Goal: Find specific page/section: Find specific page/section

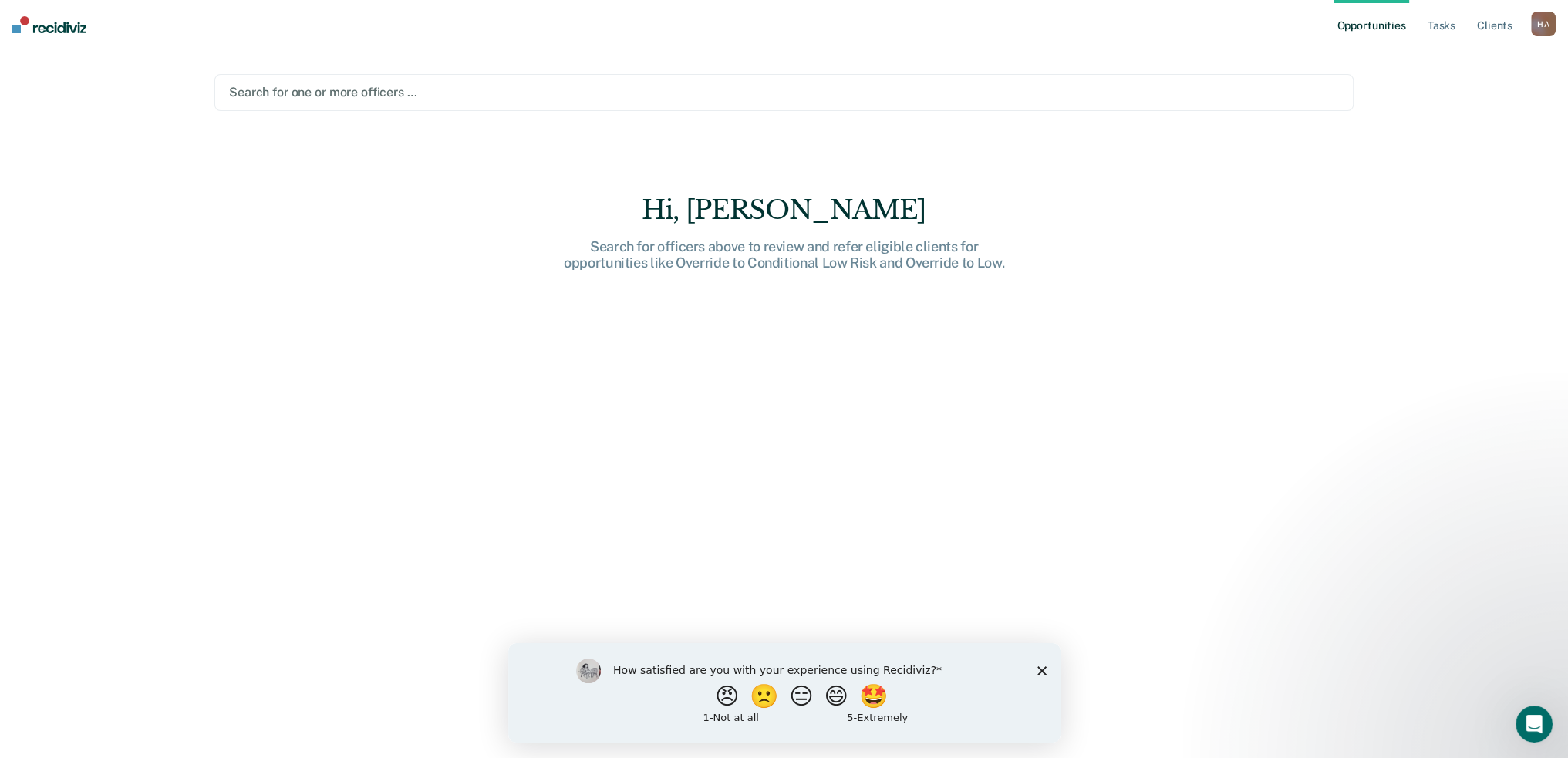
drag, startPoint x: 1040, startPoint y: 667, endPoint x: 1048, endPoint y: 662, distance: 9.4
click at [1040, 667] on icon "Close survey" at bounding box center [1041, 670] width 9 height 9
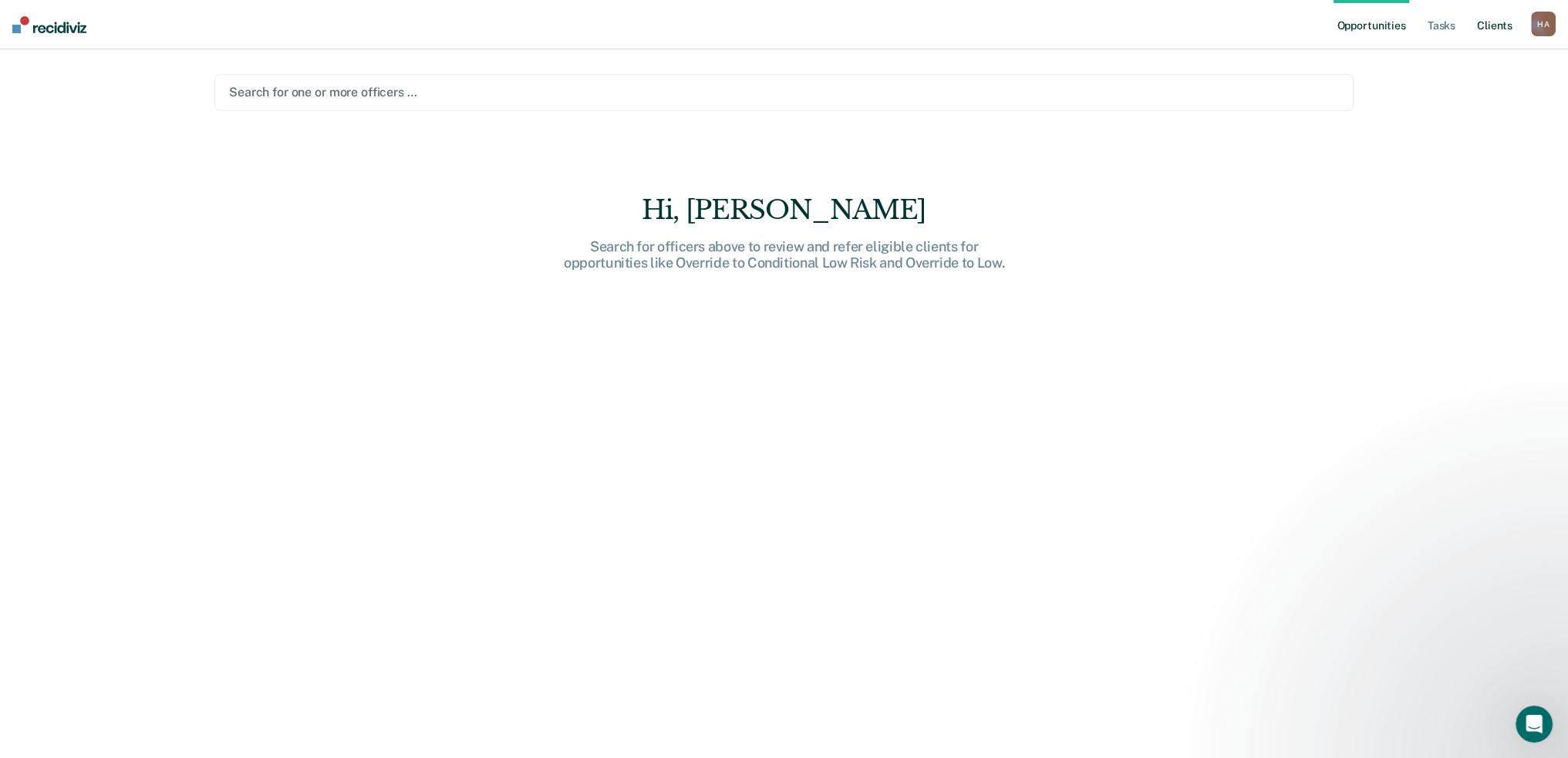
click at [1474, 34] on link "Client s" at bounding box center [1495, 24] width 42 height 49
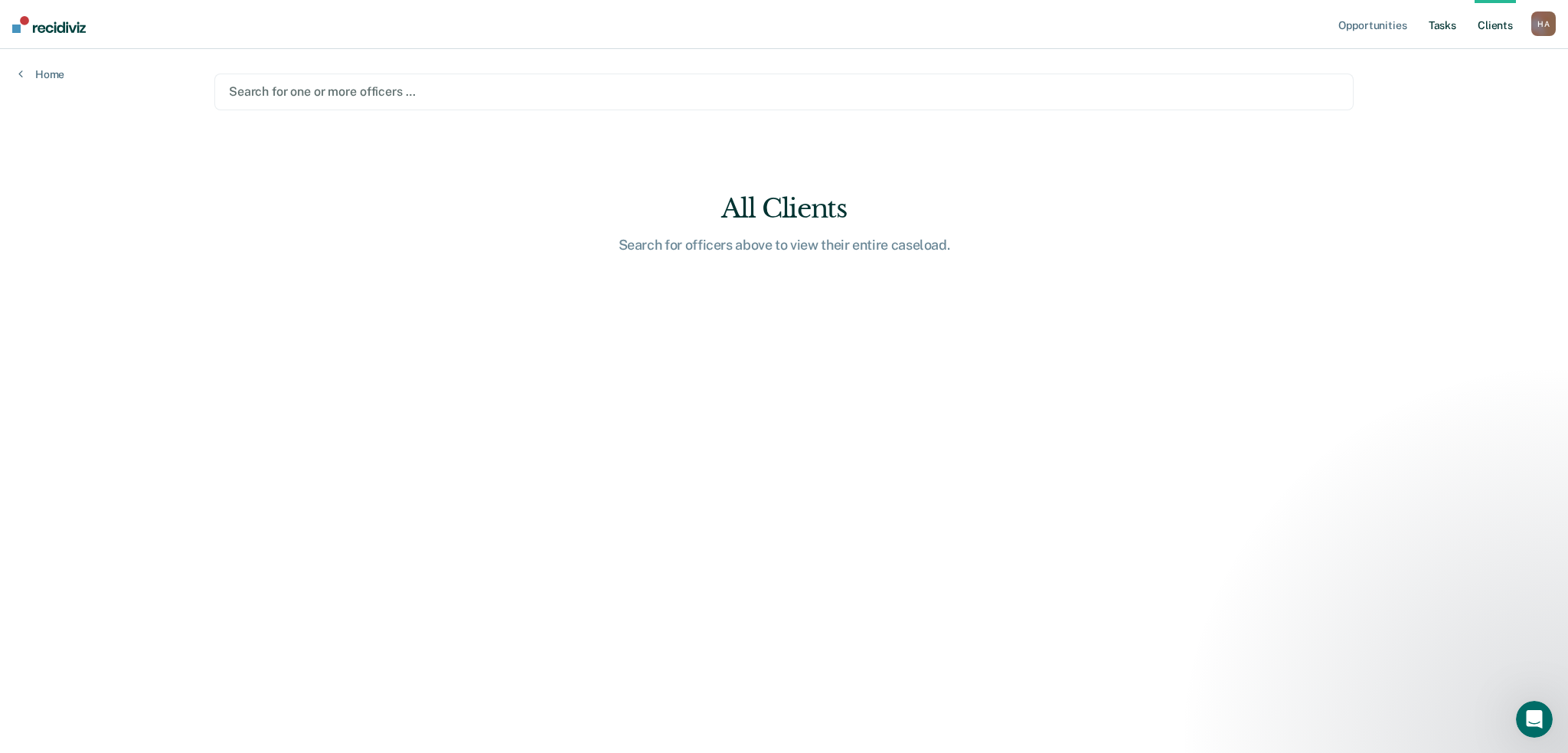
click at [1426, 39] on link "Tasks" at bounding box center [1442, 24] width 33 height 49
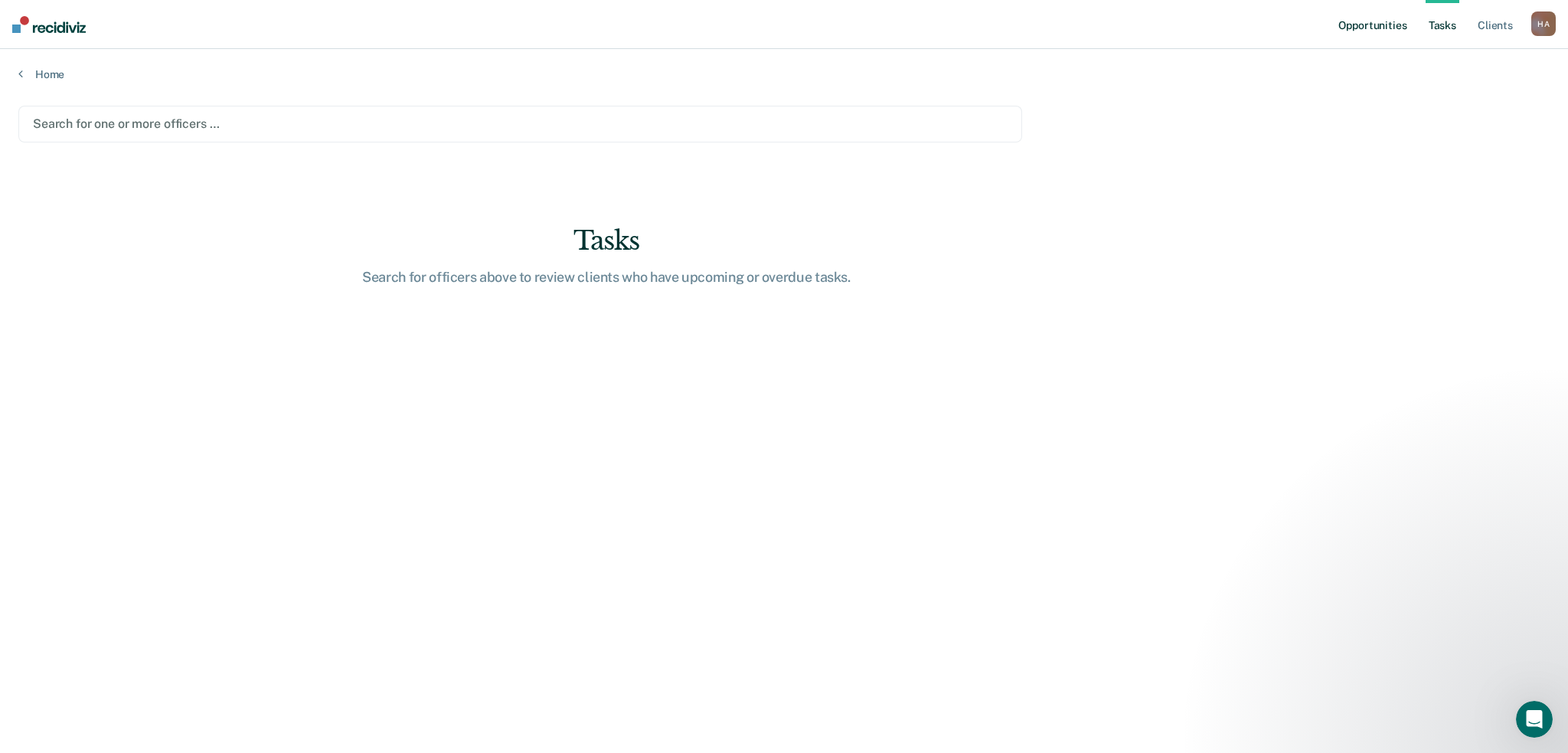
click at [1353, 39] on link "Opportunities" at bounding box center [1373, 24] width 75 height 49
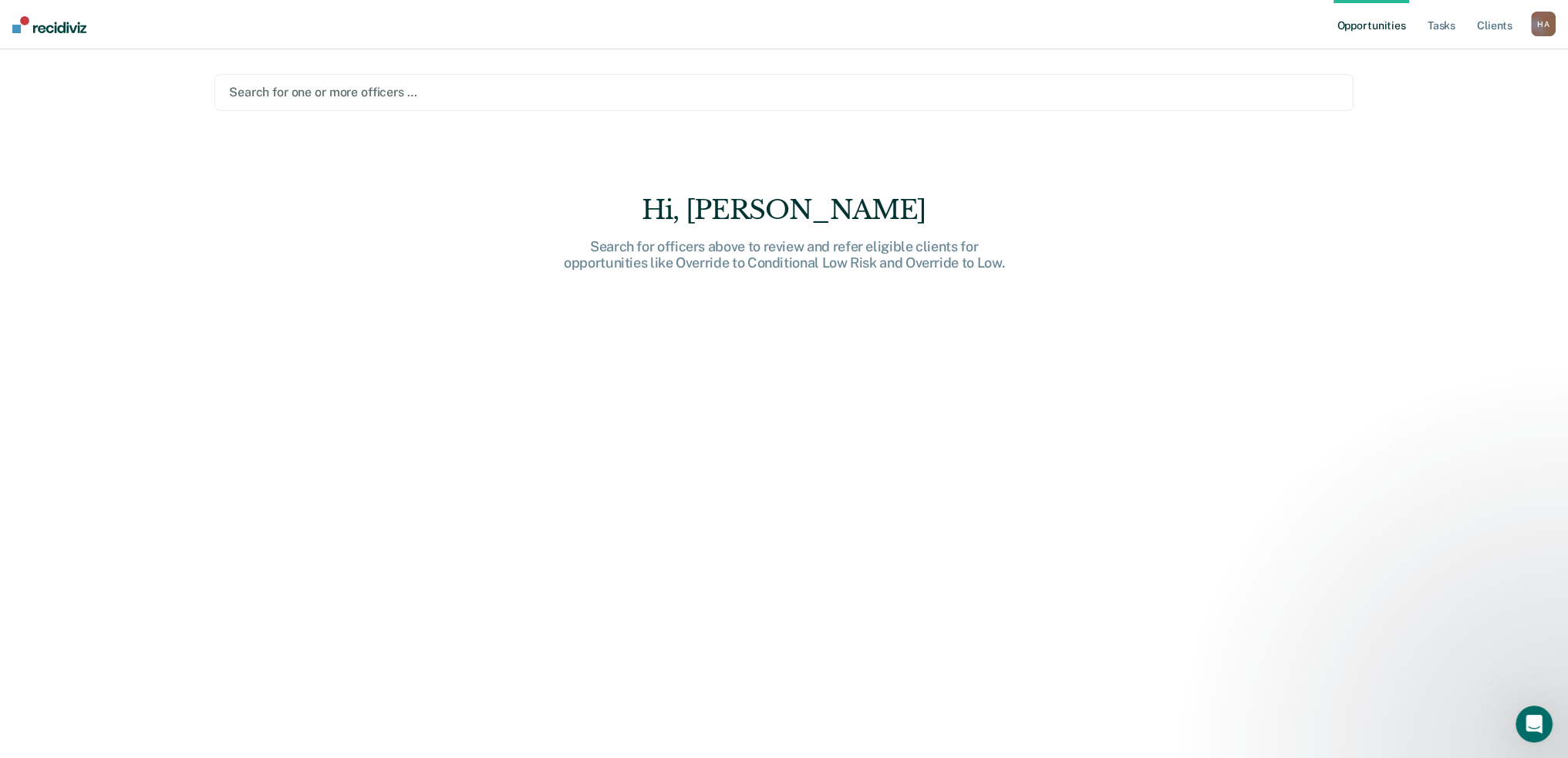
click at [84, 45] on nav "Opportunities Tasks Client s [PERSON_NAME] A H A Profile How it works Log Out" at bounding box center [784, 24] width 1568 height 49
click at [74, 34] on img at bounding box center [50, 24] width 74 height 17
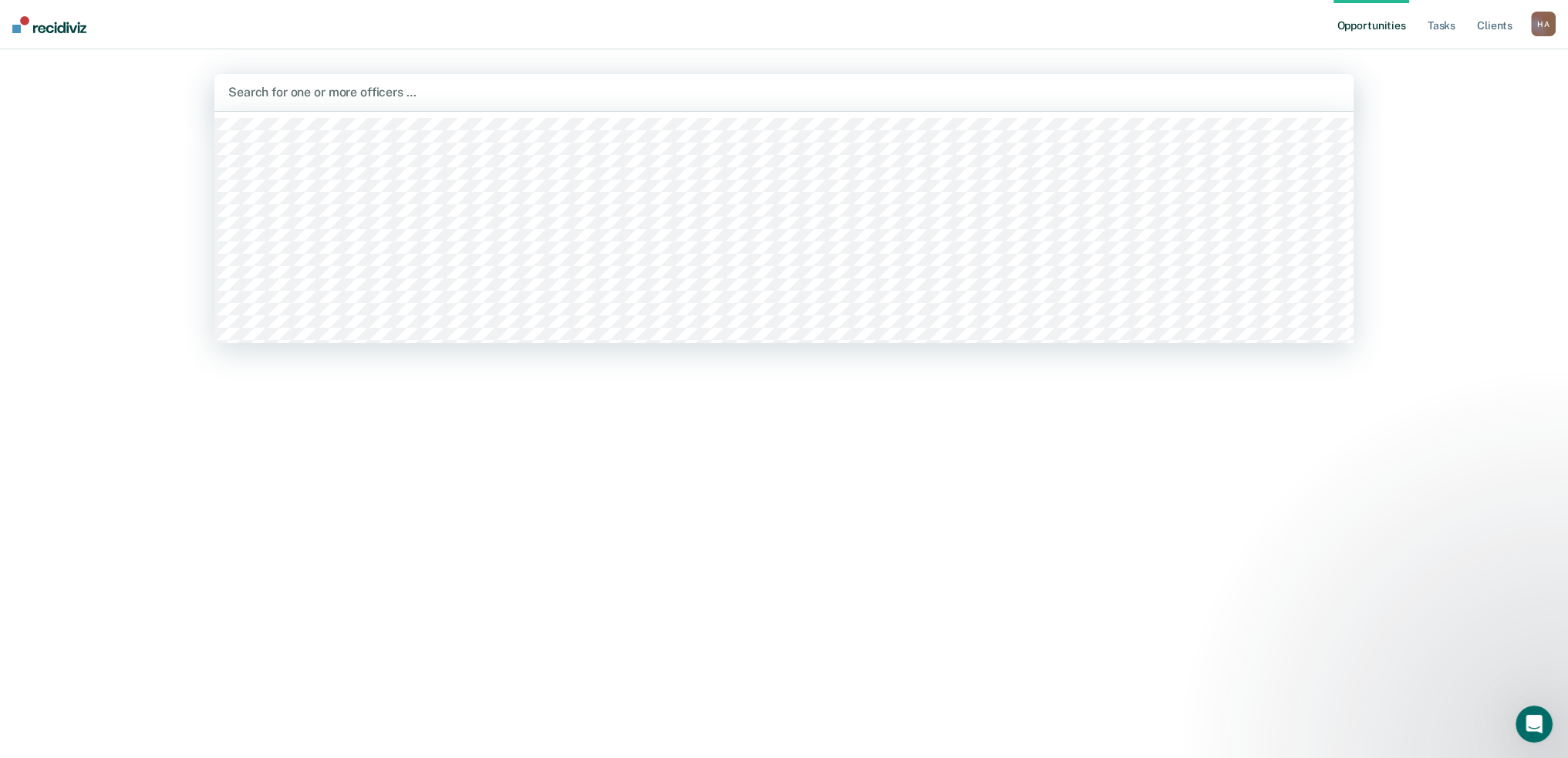
click at [753, 101] on div at bounding box center [784, 92] width 1111 height 18
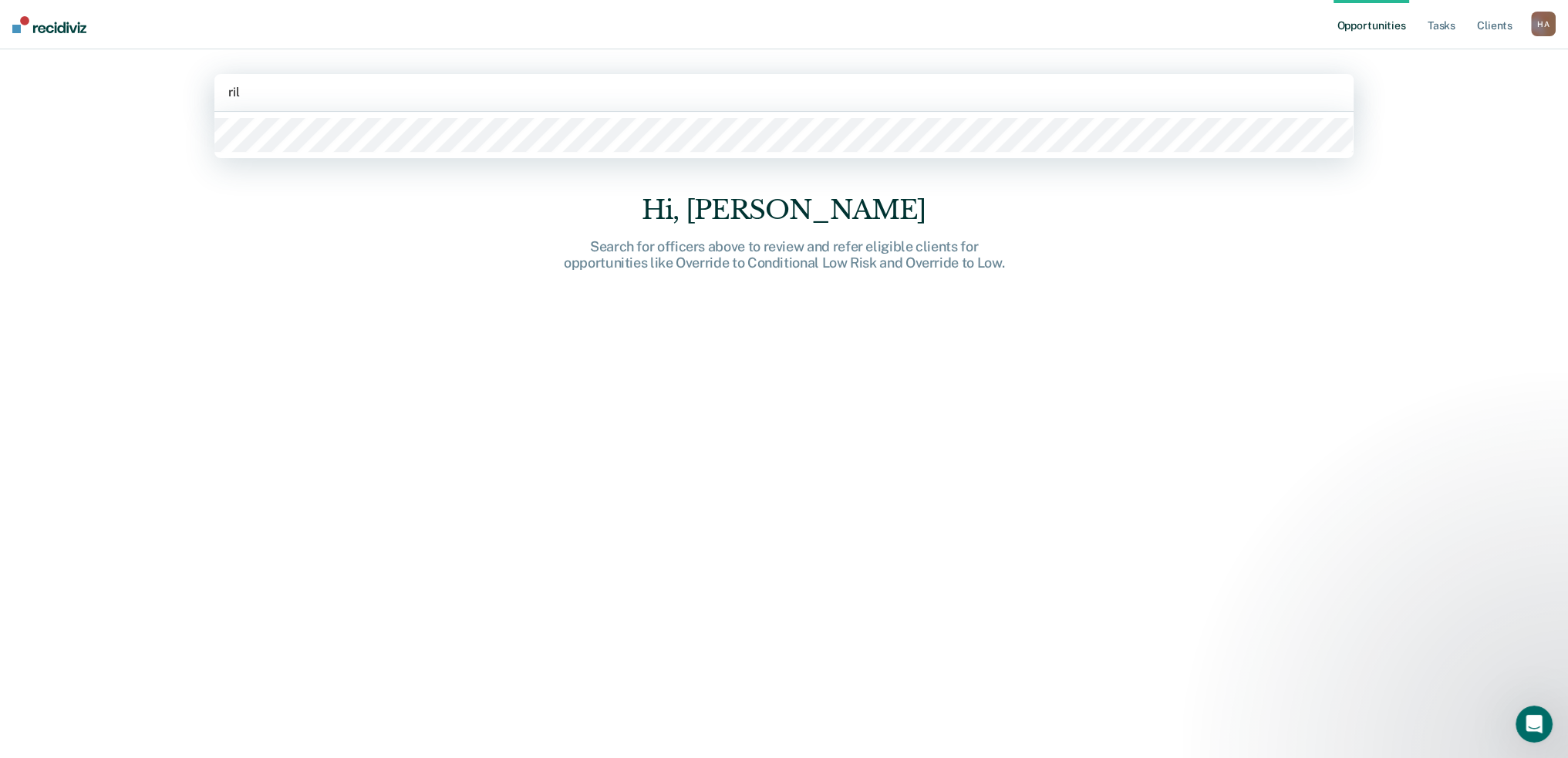
type input "rile"
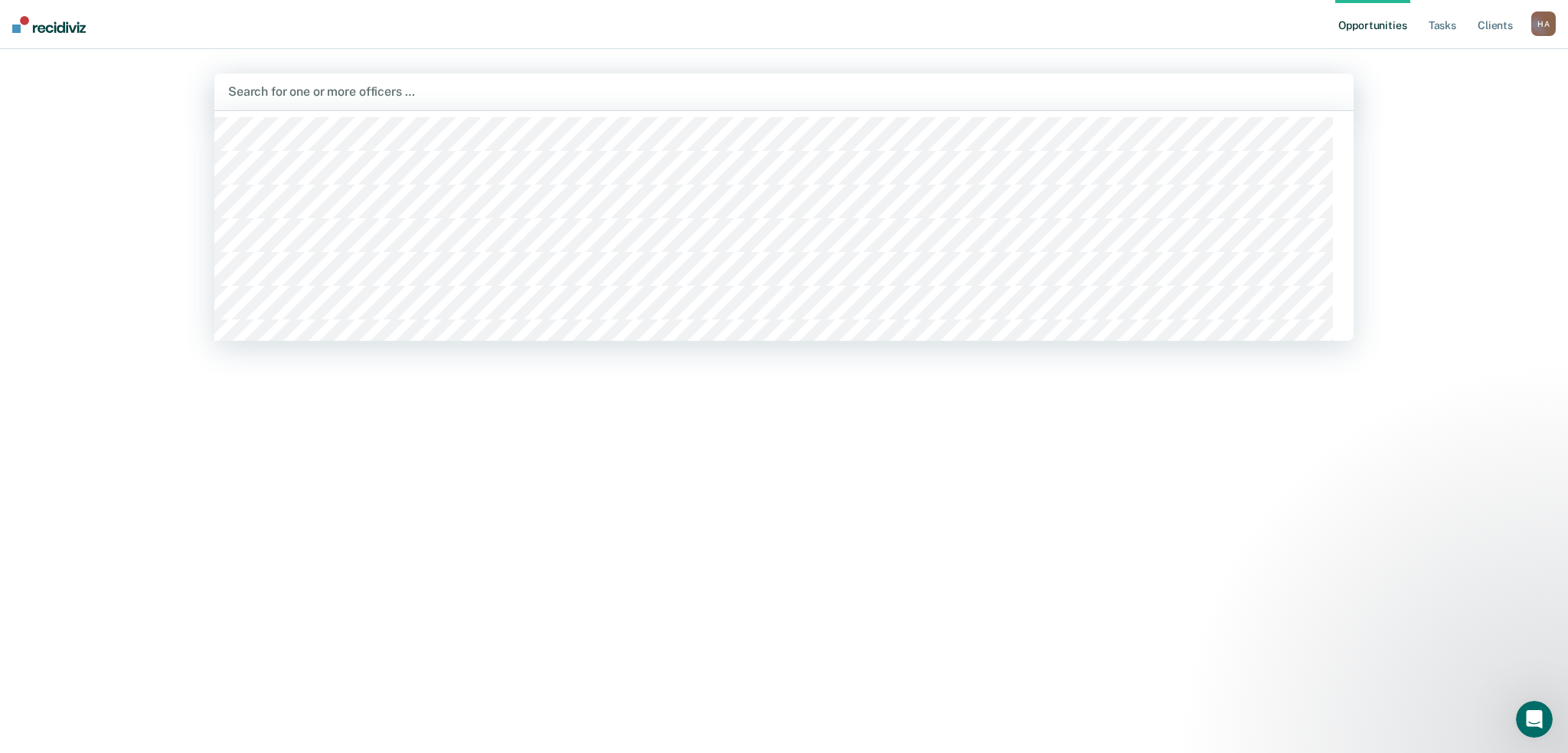
click at [486, 101] on div "Search for one or more officers …" at bounding box center [784, 92] width 1140 height 37
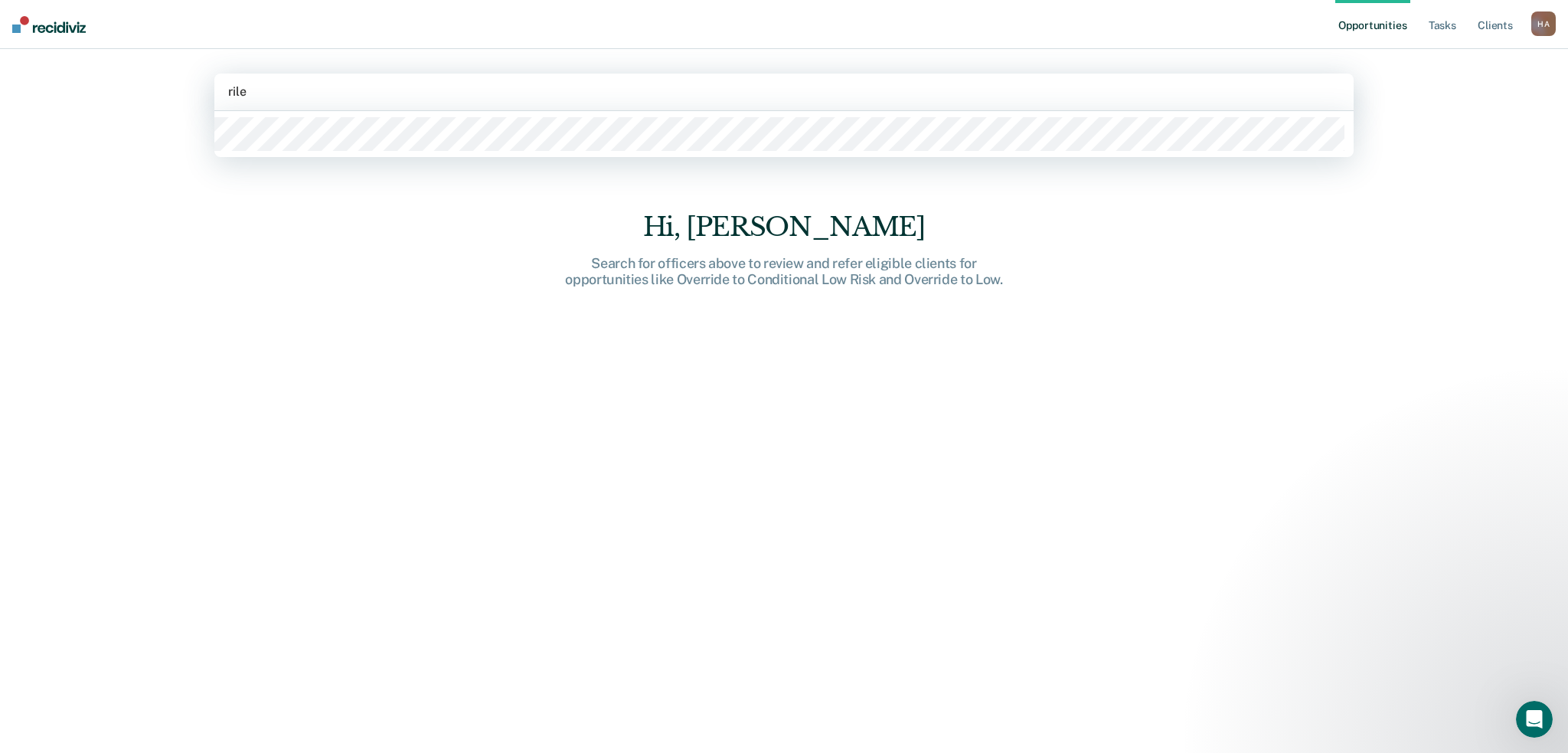
type input "[PERSON_NAME]"
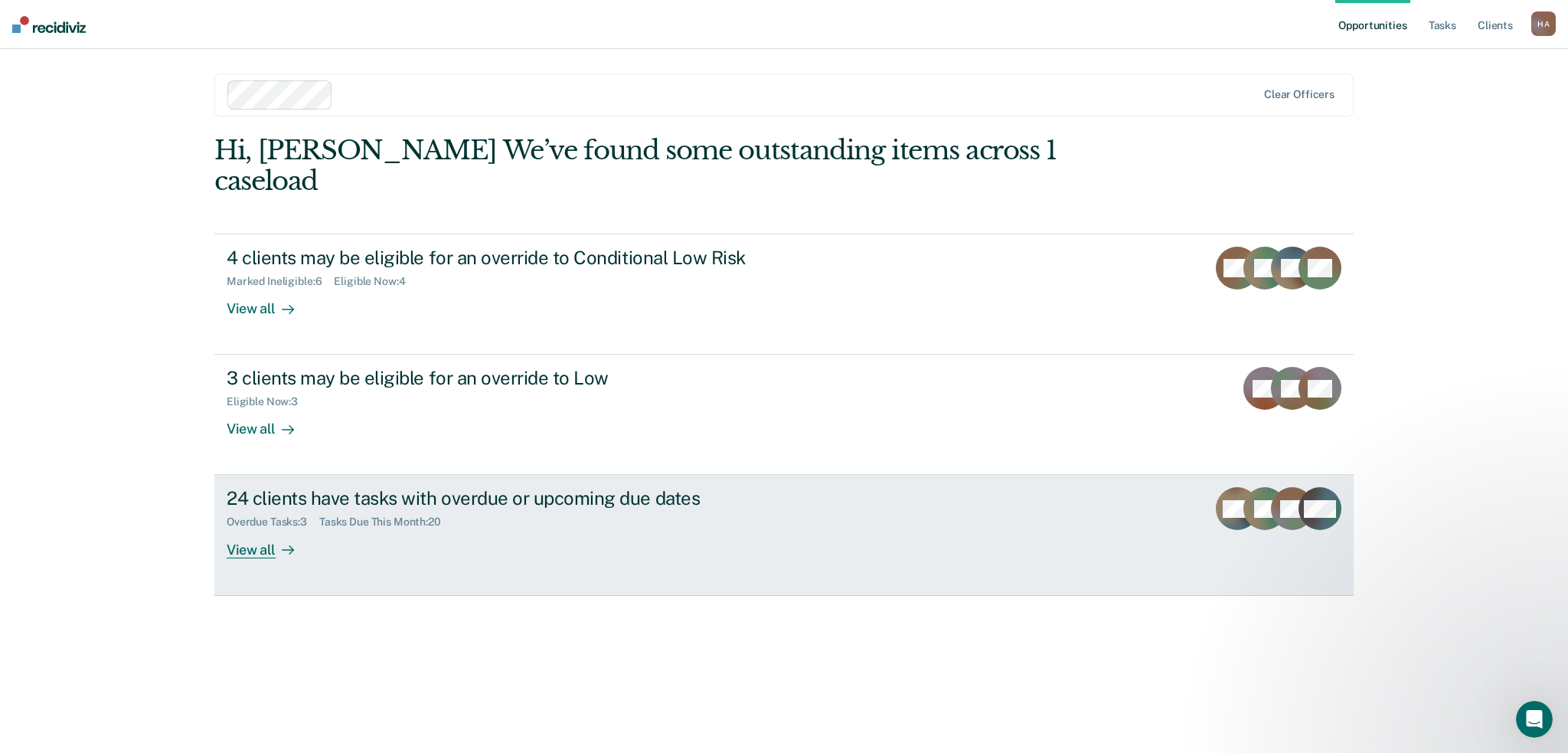
click at [264, 559] on div "View all" at bounding box center [269, 542] width 85 height 30
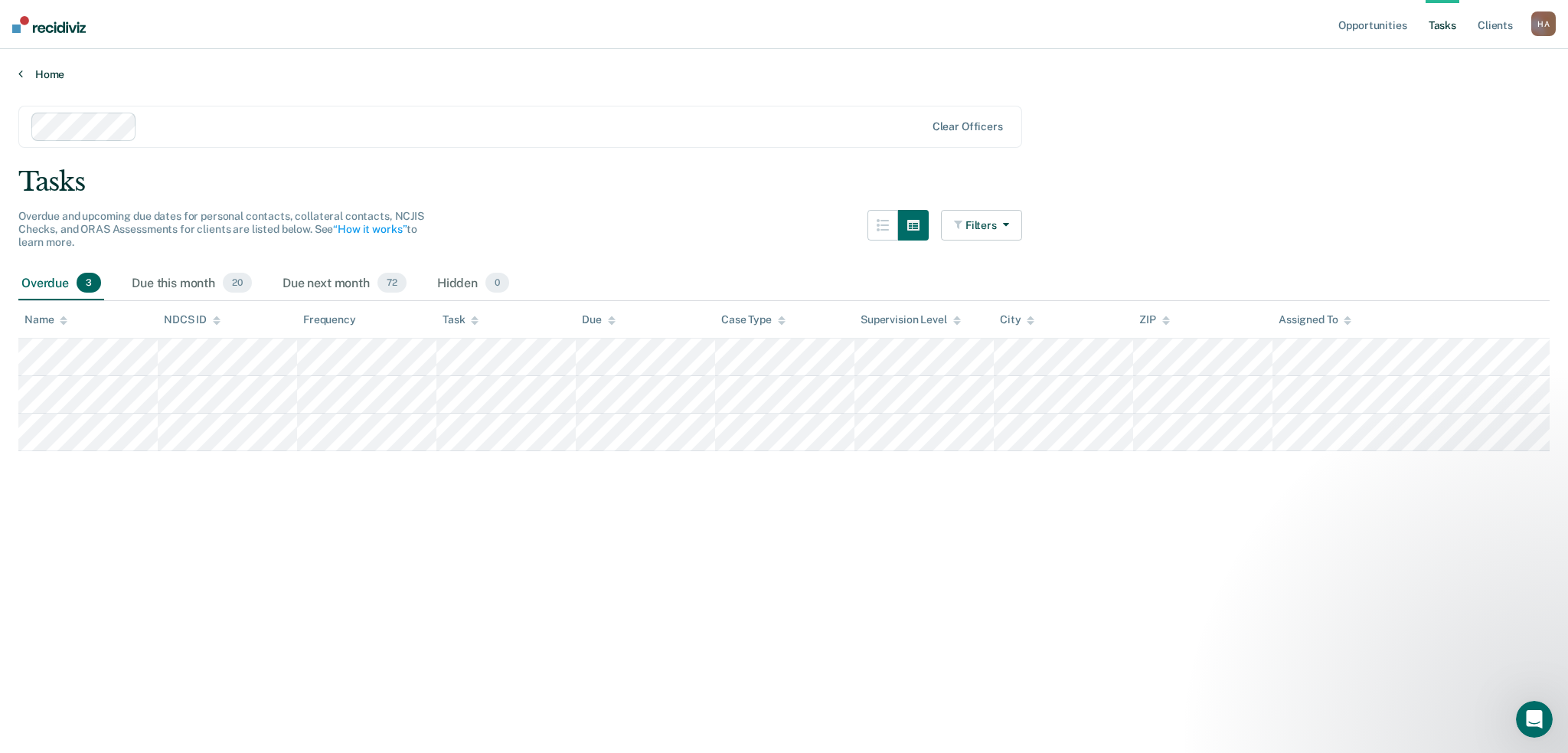
click at [31, 81] on link "Home" at bounding box center [784, 74] width 1532 height 13
